Goal: Transaction & Acquisition: Book appointment/travel/reservation

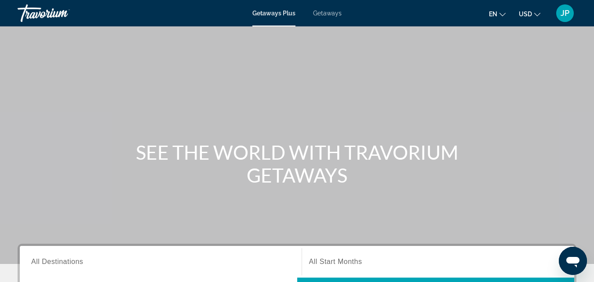
click at [322, 16] on span "Getaways" at bounding box center [327, 13] width 29 height 7
click at [77, 258] on span "All Destinations" at bounding box center [57, 261] width 52 height 7
click at [77, 258] on input "Destination All Destinations" at bounding box center [160, 262] width 259 height 11
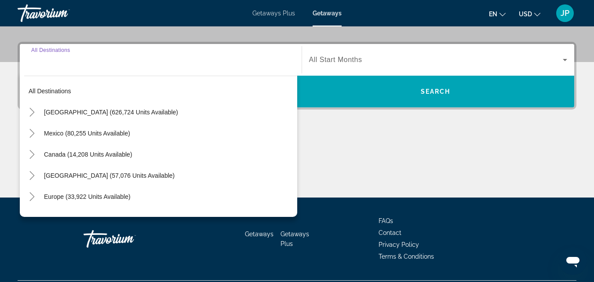
scroll to position [215, 0]
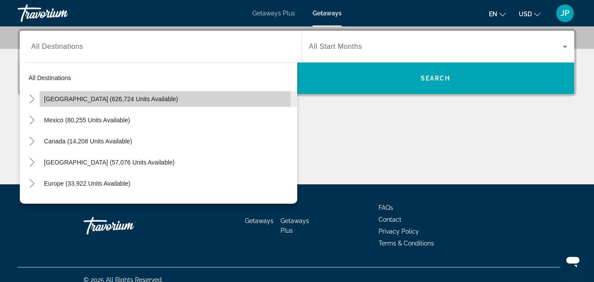
click at [59, 99] on span "[GEOGRAPHIC_DATA] (626,724 units available)" at bounding box center [111, 98] width 134 height 7
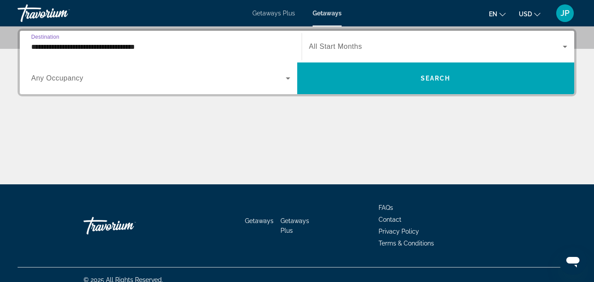
click at [61, 46] on input "**********" at bounding box center [160, 47] width 259 height 11
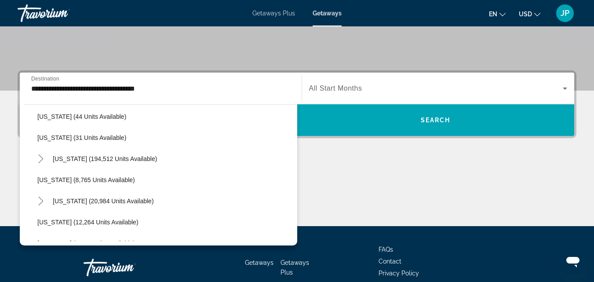
scroll to position [134, 0]
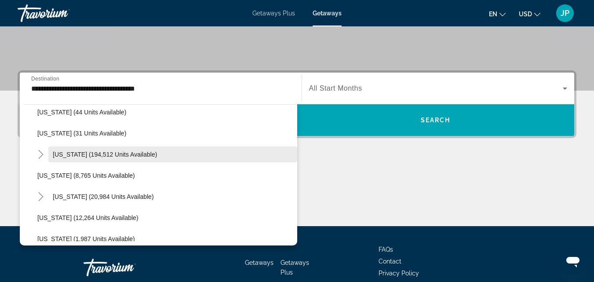
click at [66, 154] on span "[US_STATE] (194,512 units available)" at bounding box center [105, 154] width 104 height 7
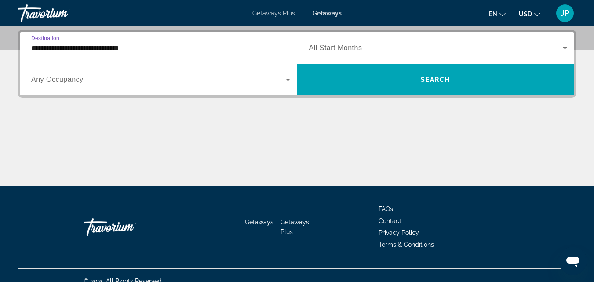
scroll to position [215, 0]
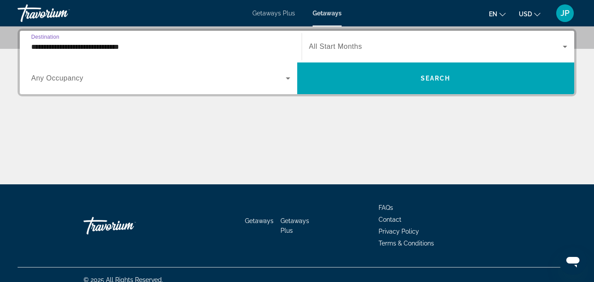
click at [79, 50] on input "**********" at bounding box center [160, 47] width 259 height 11
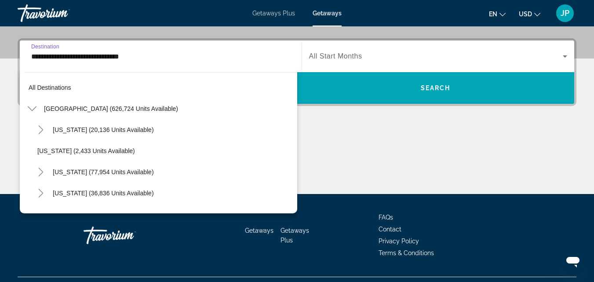
scroll to position [116, 0]
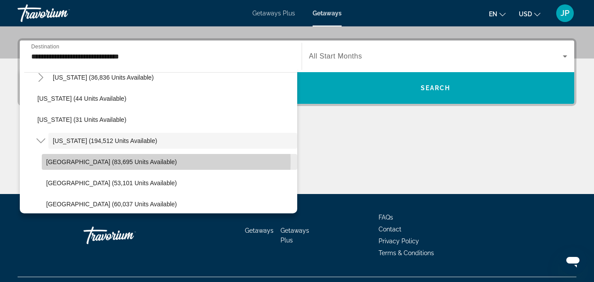
click at [77, 161] on span "[GEOGRAPHIC_DATA] (83,695 units available)" at bounding box center [111, 161] width 131 height 7
type input "**********"
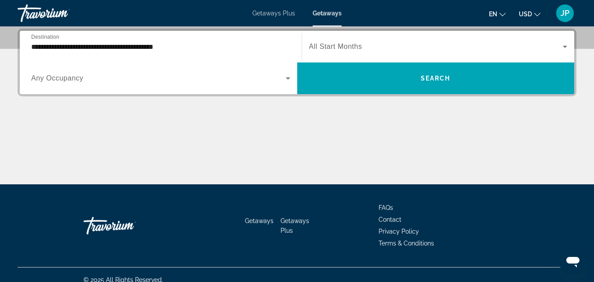
click at [78, 78] on span "Any Occupancy" at bounding box center [57, 77] width 52 height 7
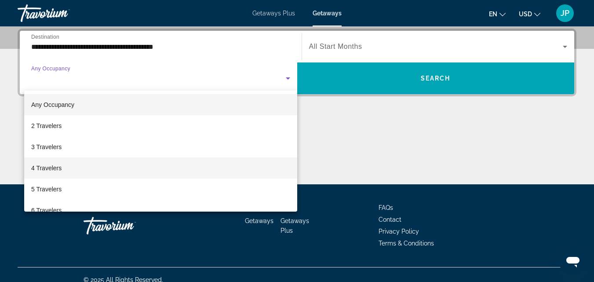
click at [44, 165] on span "4 Travelers" at bounding box center [46, 168] width 30 height 11
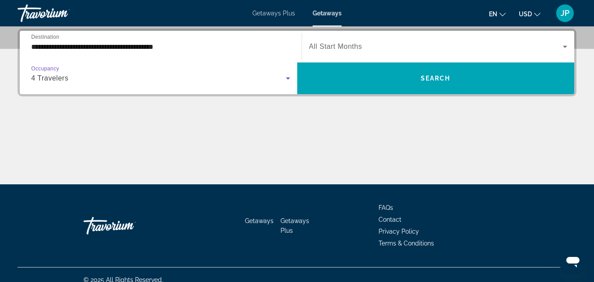
click at [404, 47] on span "Search widget" at bounding box center [436, 46] width 254 height 11
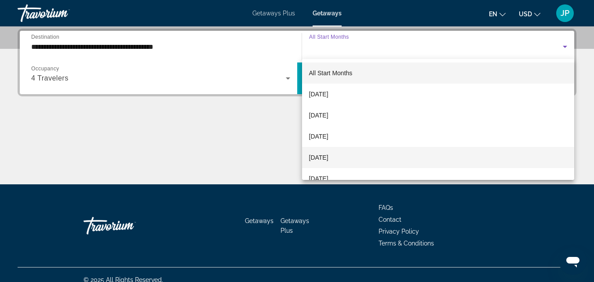
click at [328, 155] on span "[DATE]" at bounding box center [318, 157] width 19 height 11
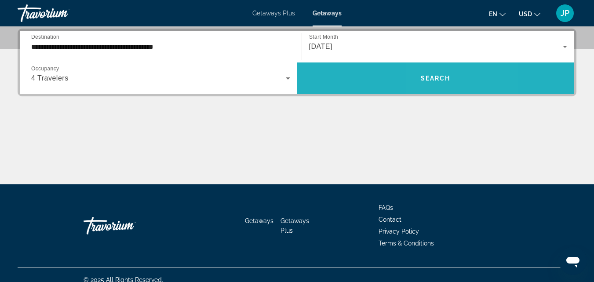
click at [435, 75] on span "Search" at bounding box center [436, 78] width 30 height 7
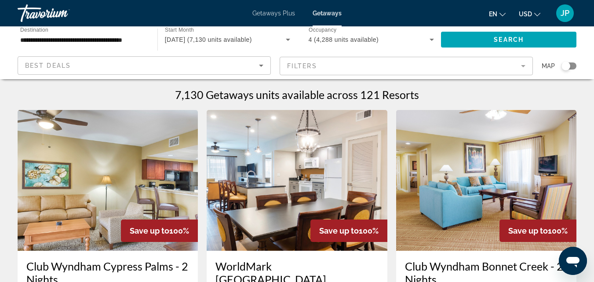
click at [350, 66] on mat-form-field "Filters" at bounding box center [406, 66] width 253 height 18
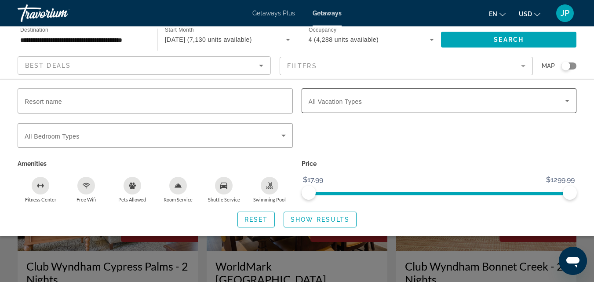
click at [355, 101] on span "All Vacation Types" at bounding box center [336, 101] width 54 height 7
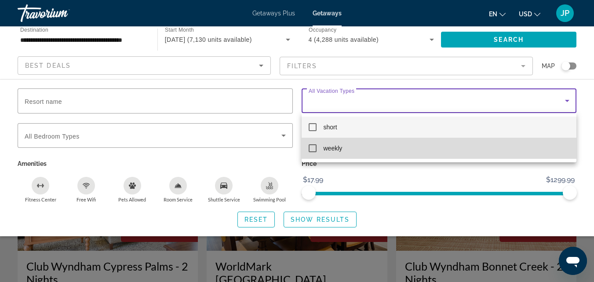
click at [314, 151] on mat-pseudo-checkbox at bounding box center [313, 148] width 8 height 8
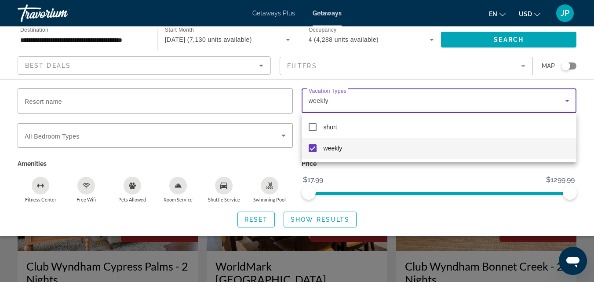
click at [260, 135] on div at bounding box center [297, 141] width 594 height 282
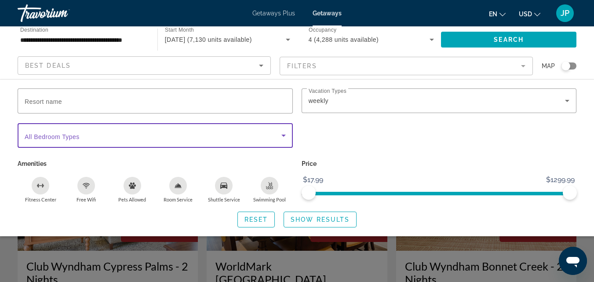
click at [285, 137] on icon "Search widget" at bounding box center [283, 135] width 11 height 11
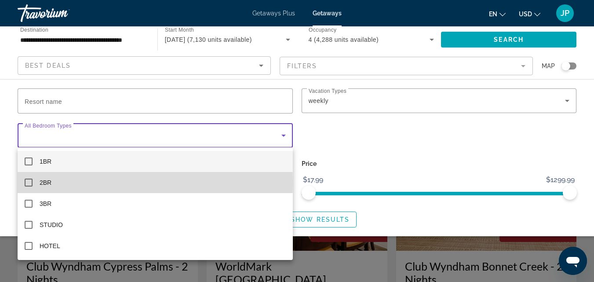
click at [30, 182] on mat-pseudo-checkbox at bounding box center [29, 183] width 8 height 8
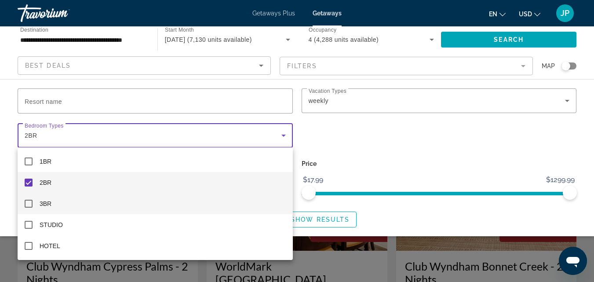
click at [27, 203] on mat-pseudo-checkbox at bounding box center [29, 204] width 8 height 8
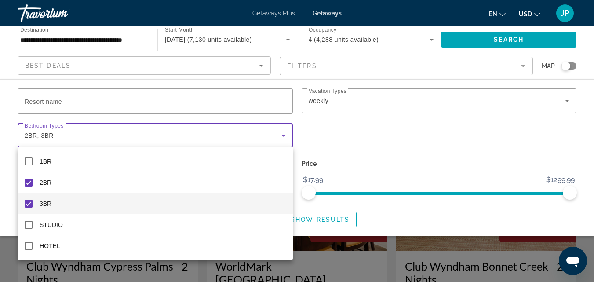
click at [385, 162] on div at bounding box center [297, 141] width 594 height 282
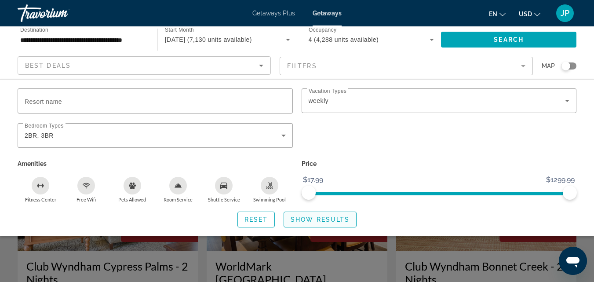
click at [327, 217] on span "Show Results" at bounding box center [320, 219] width 59 height 7
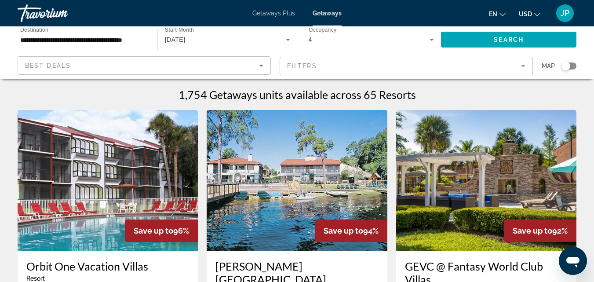
click at [523, 64] on mat-form-field "Filters" at bounding box center [406, 66] width 253 height 18
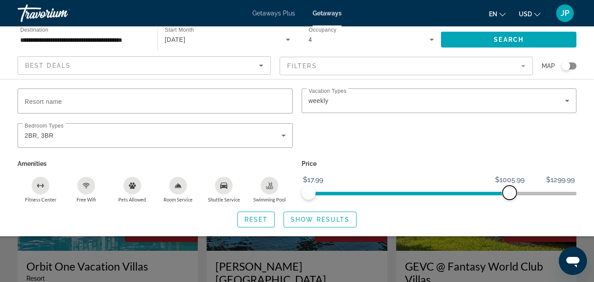
drag, startPoint x: 564, startPoint y: 193, endPoint x: 510, endPoint y: 197, distance: 54.3
click at [510, 197] on span "ngx-slider-max" at bounding box center [510, 193] width 14 height 14
click at [309, 218] on span "Show Results" at bounding box center [320, 219] width 59 height 7
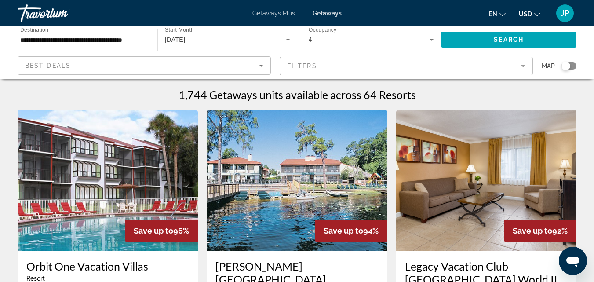
click at [324, 66] on mat-form-field "Filters" at bounding box center [406, 66] width 253 height 18
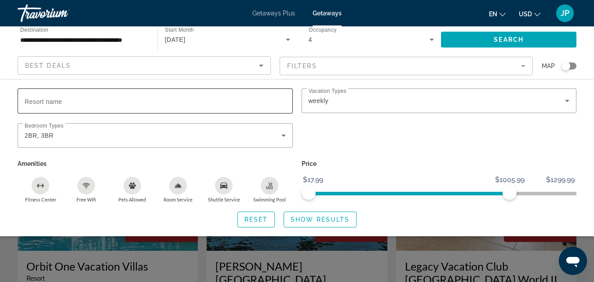
click at [73, 94] on div "Search widget" at bounding box center [155, 100] width 261 height 25
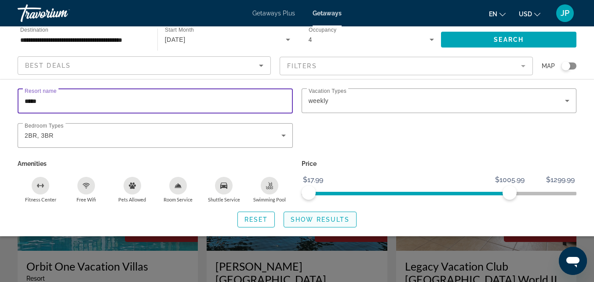
type input "*****"
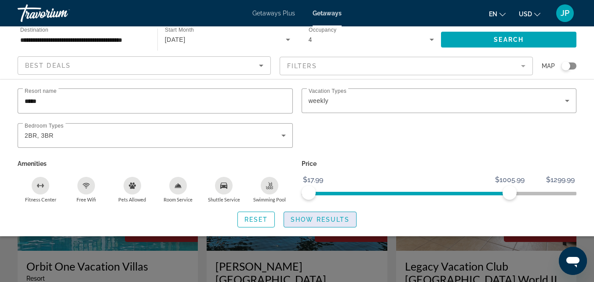
click at [314, 216] on span "Show Results" at bounding box center [320, 219] width 59 height 7
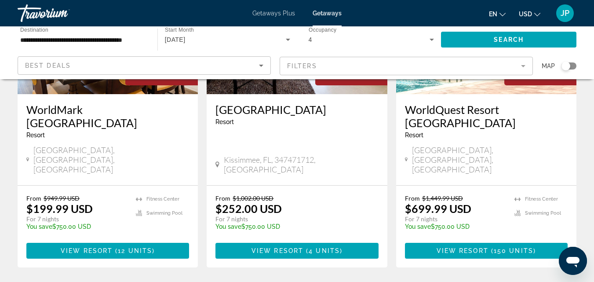
scroll to position [506, 0]
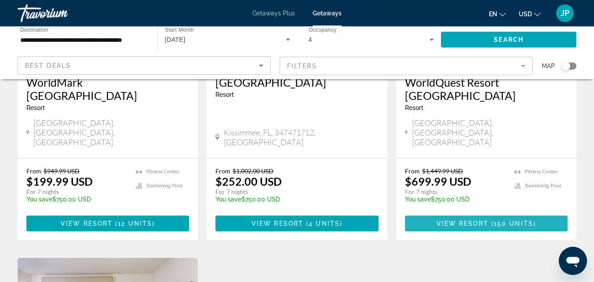
click at [458, 220] on span "View Resort" at bounding box center [463, 223] width 52 height 7
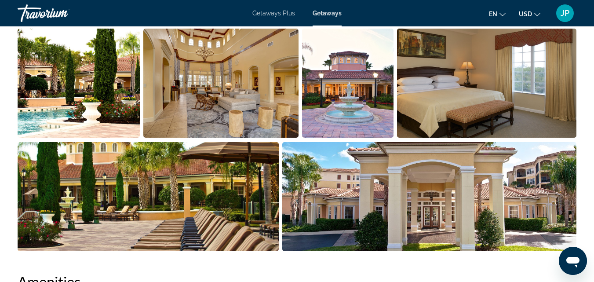
scroll to position [585, 0]
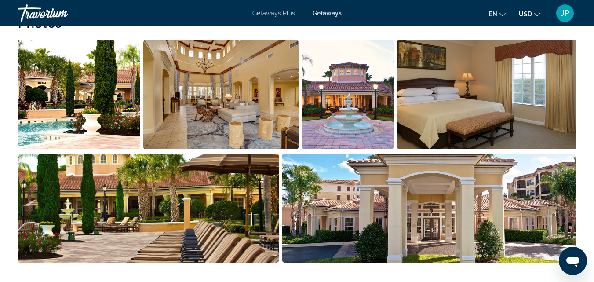
click at [293, 13] on span "Getaways Plus" at bounding box center [273, 13] width 43 height 7
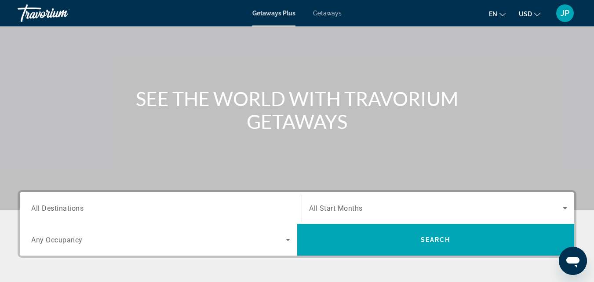
scroll to position [51, 0]
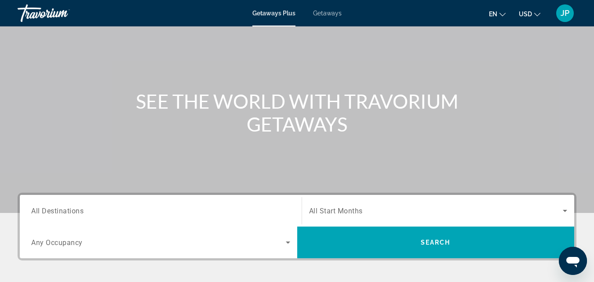
click at [328, 16] on span "Getaways" at bounding box center [327, 13] width 29 height 7
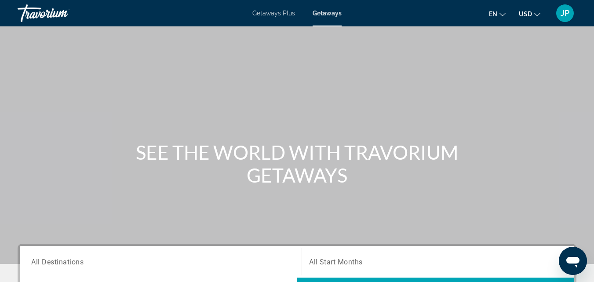
click at [328, 16] on span "Getaways" at bounding box center [327, 13] width 29 height 7
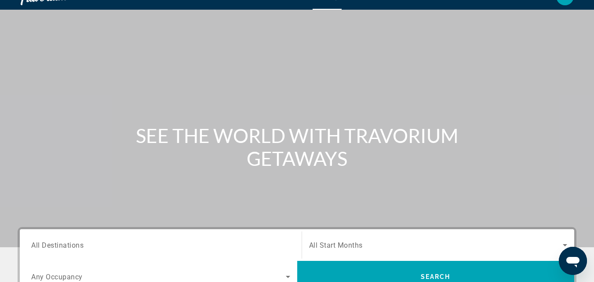
scroll to position [34, 0]
